Goal: Navigation & Orientation: Find specific page/section

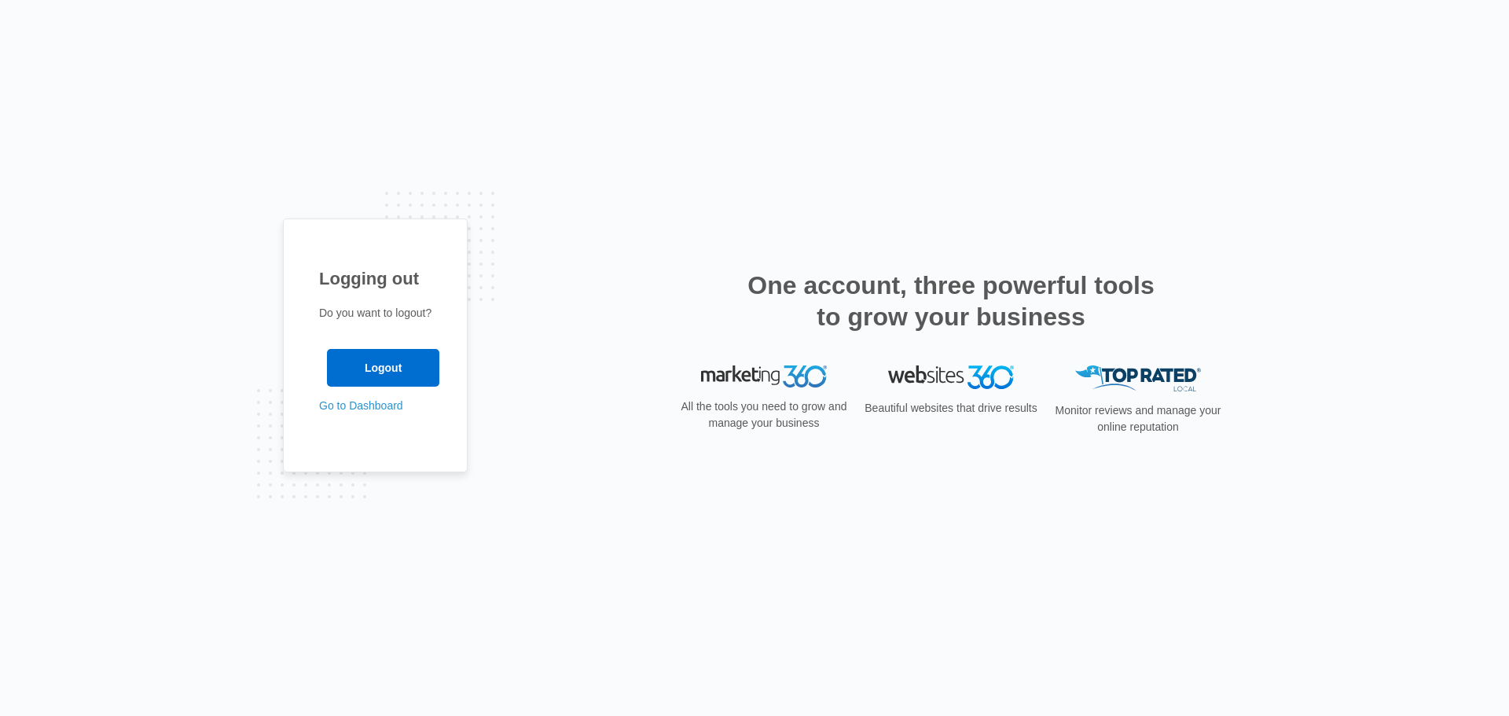
click at [385, 414] on div "Logging out Do you want to logout? Logout Go to Dashboard" at bounding box center [375, 345] width 185 height 254
click at [387, 408] on link "Go to Dashboard" at bounding box center [361, 405] width 84 height 13
